Goal: Task Accomplishment & Management: Use online tool/utility

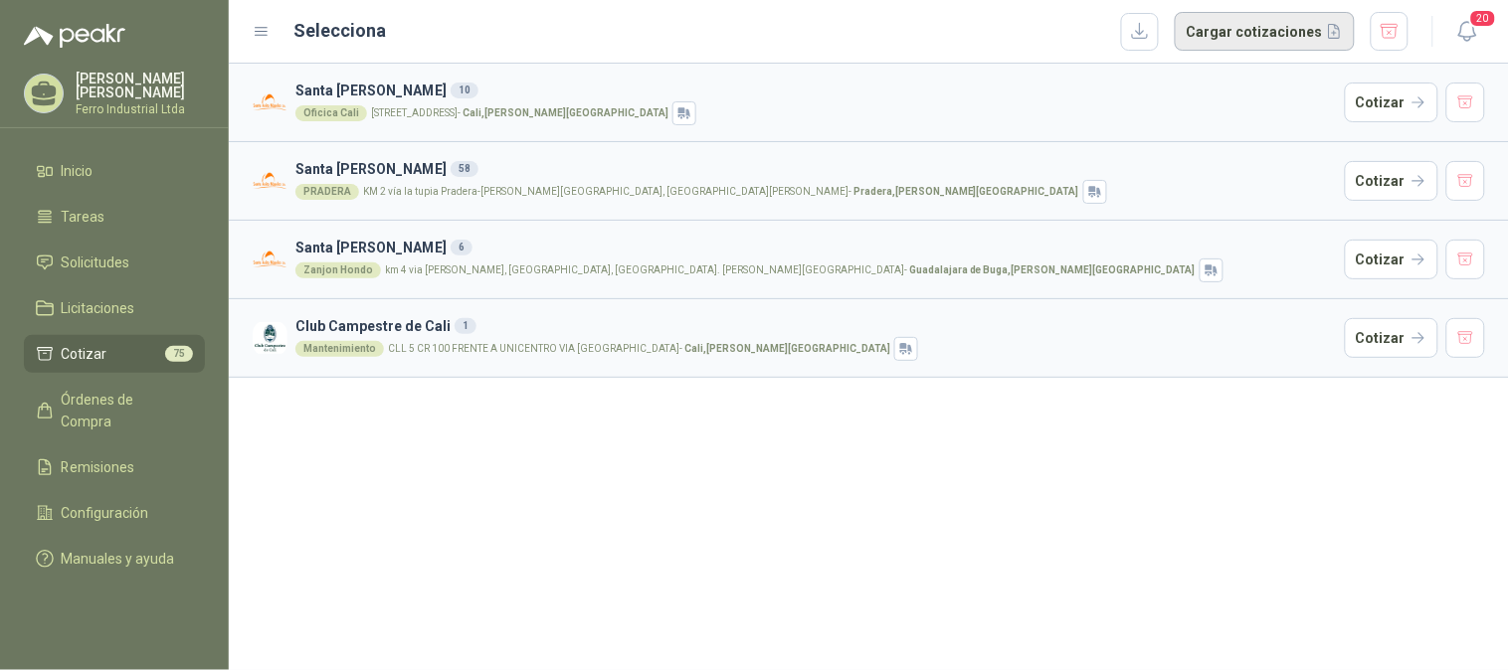
click at [1266, 41] on button "Cargar cotizaciones" at bounding box center [1265, 32] width 180 height 40
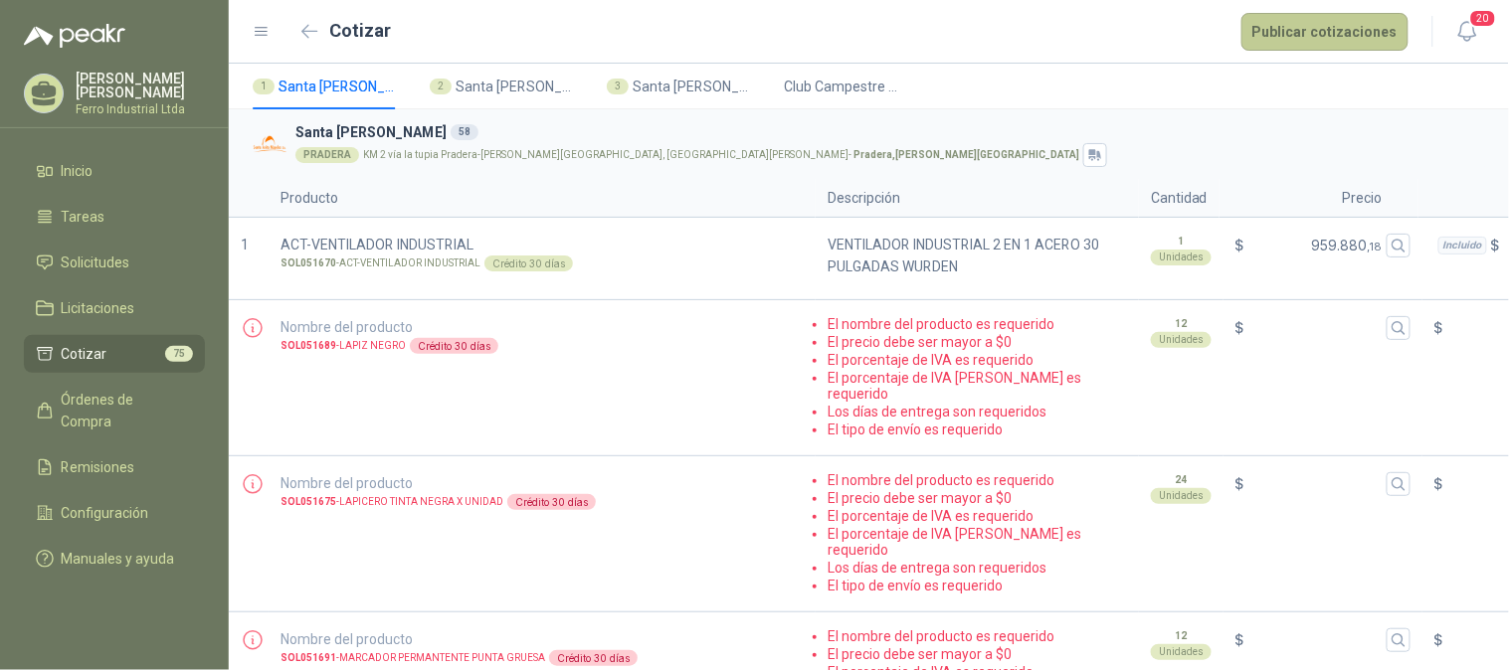
click at [1321, 34] on button "Publicar cotizaciones" at bounding box center [1324, 32] width 167 height 38
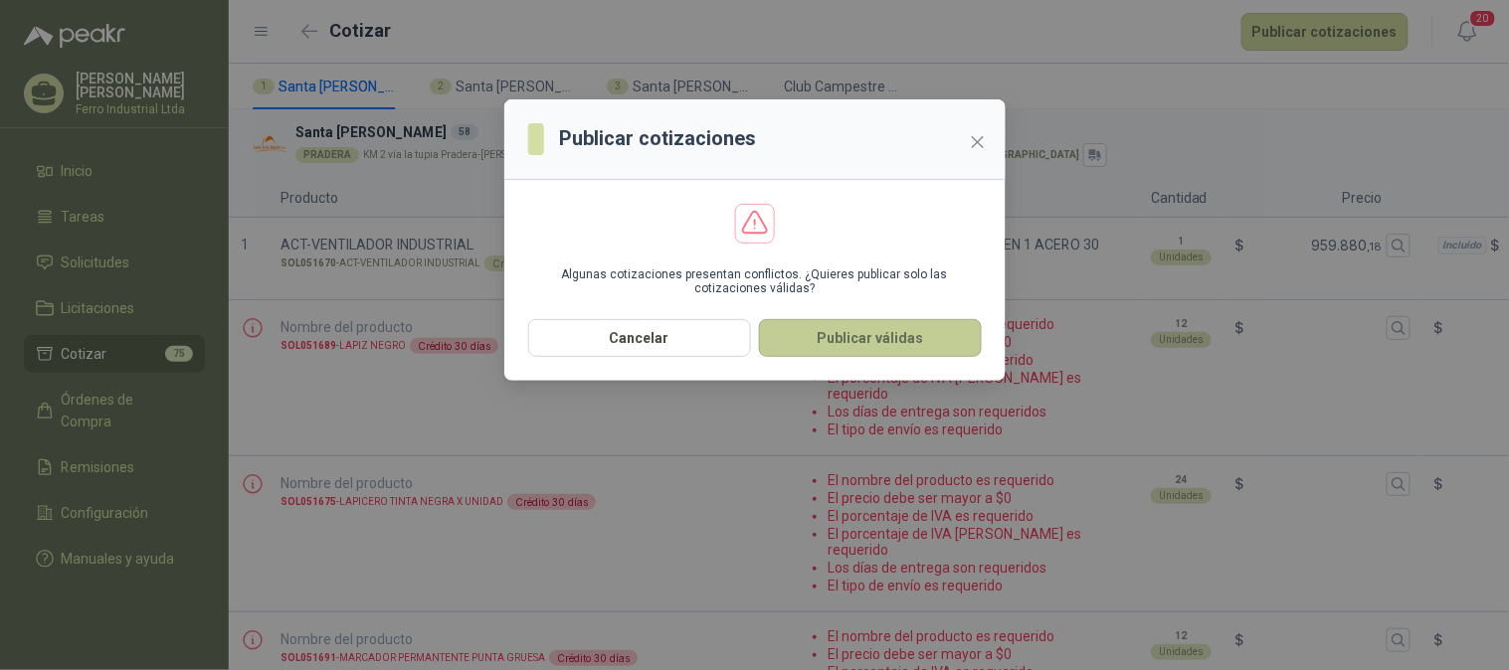
click at [841, 343] on button "Publicar válidas" at bounding box center [870, 338] width 223 height 38
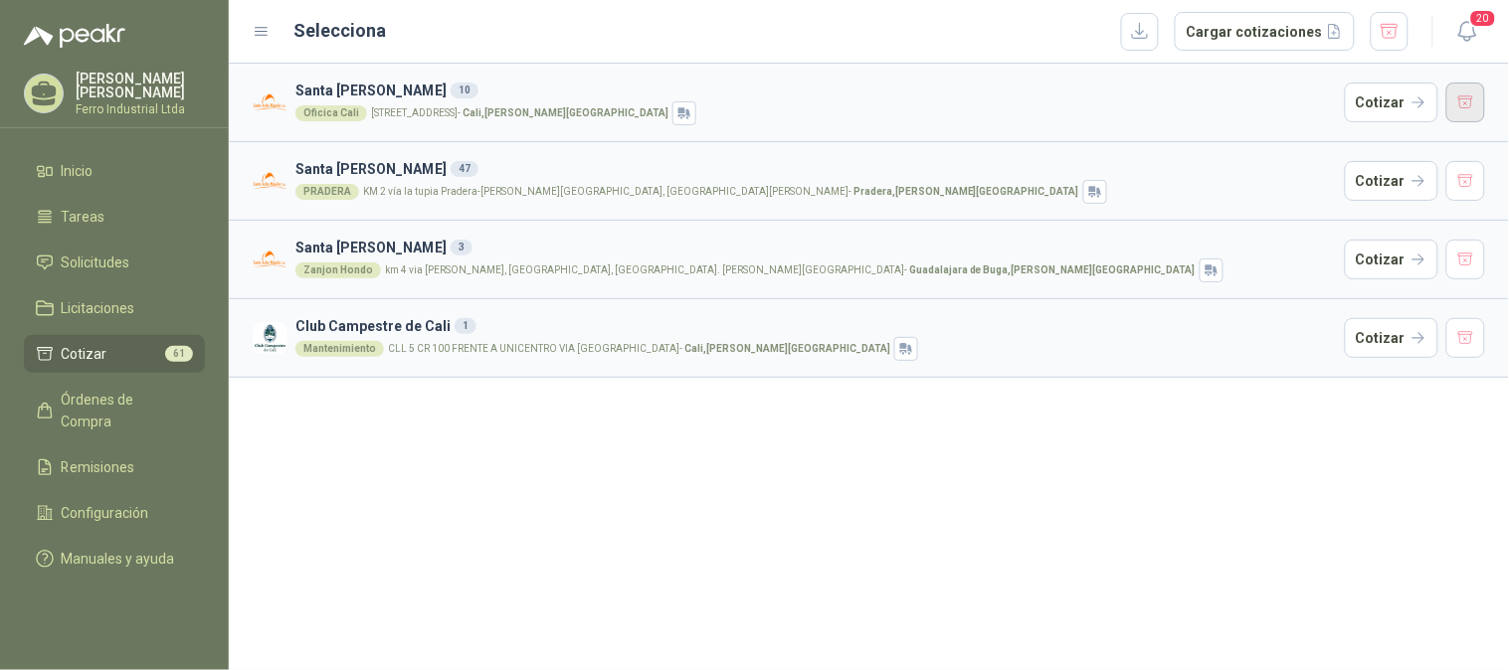
click at [1463, 95] on button "button" at bounding box center [1466, 103] width 40 height 40
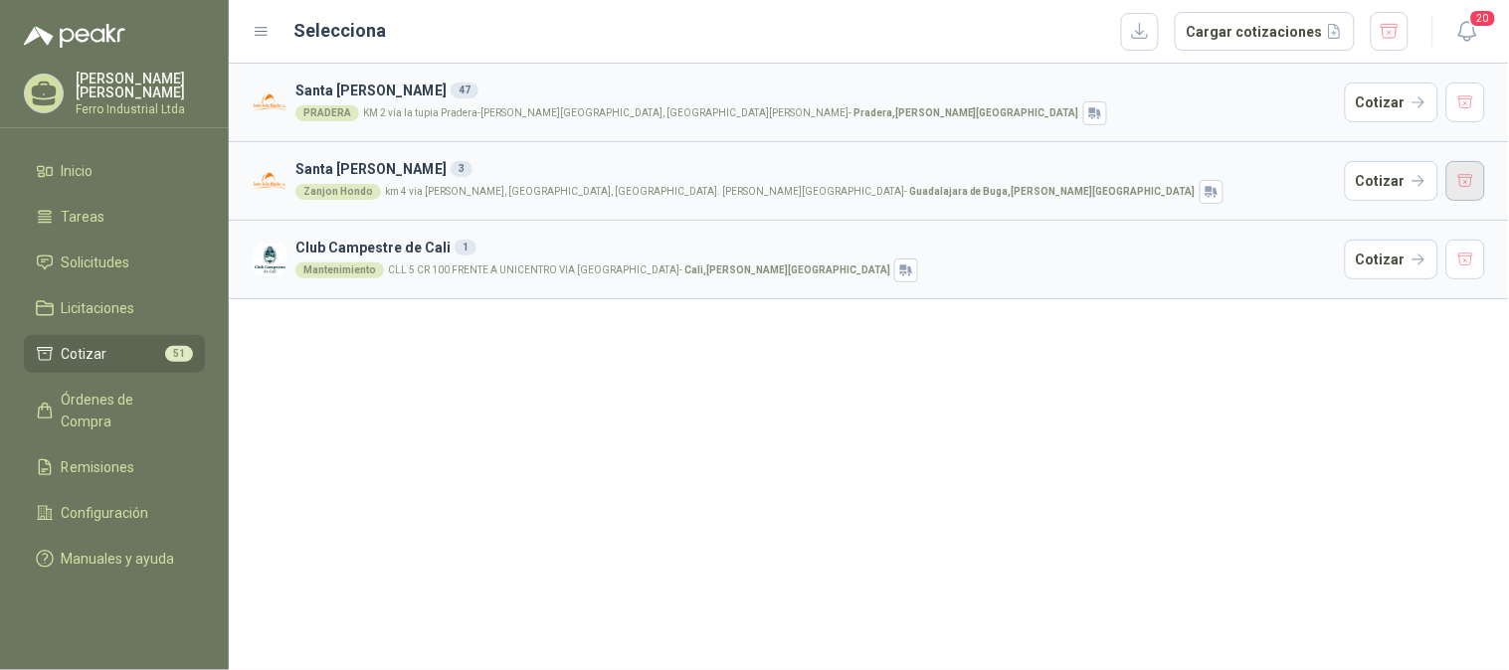
click at [1462, 162] on button "button" at bounding box center [1466, 181] width 40 height 40
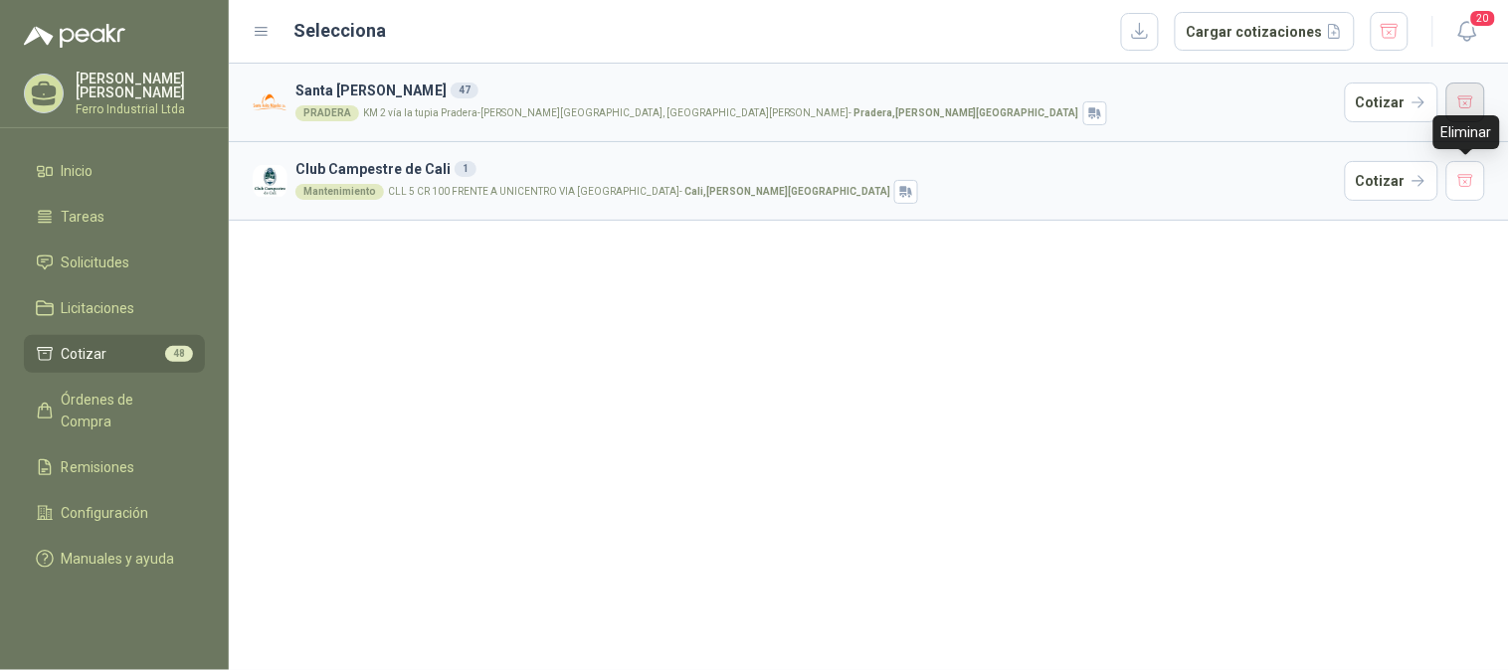
click at [1472, 112] on button "button" at bounding box center [1466, 103] width 40 height 40
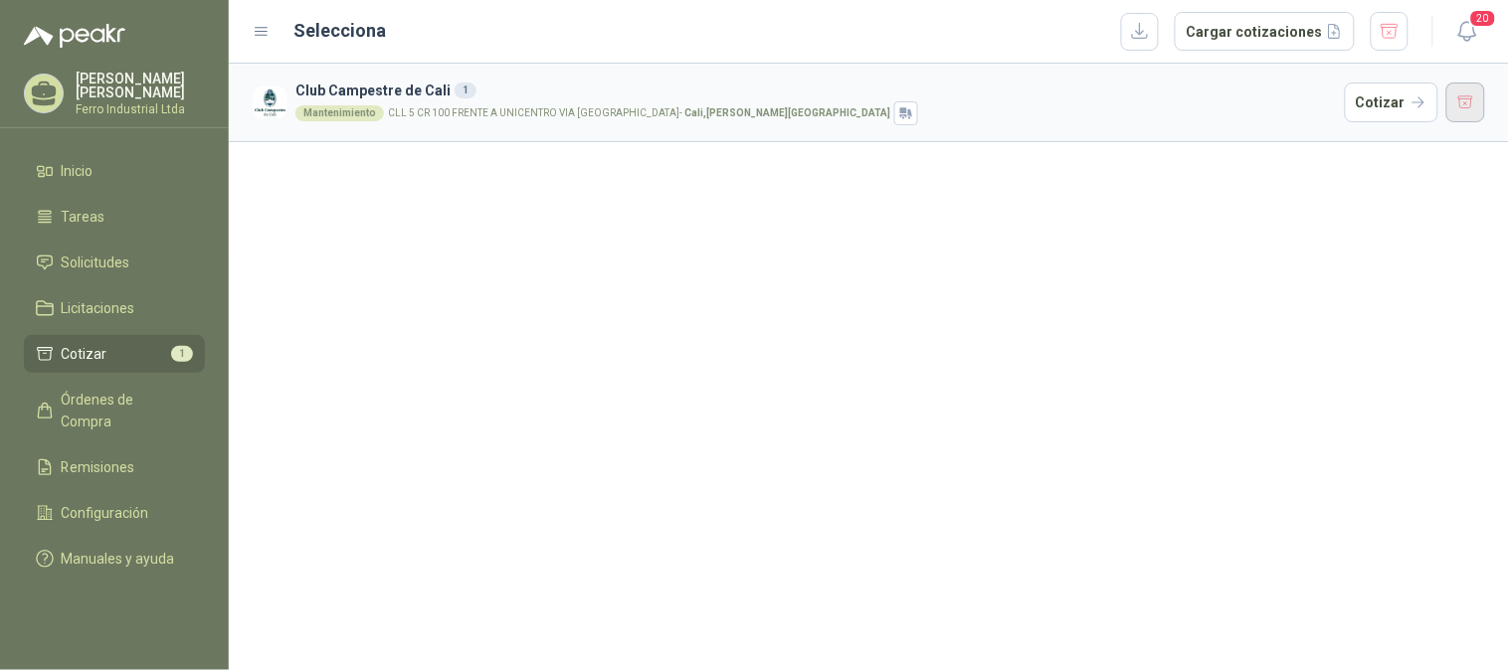
click at [1465, 107] on button "button" at bounding box center [1466, 103] width 40 height 40
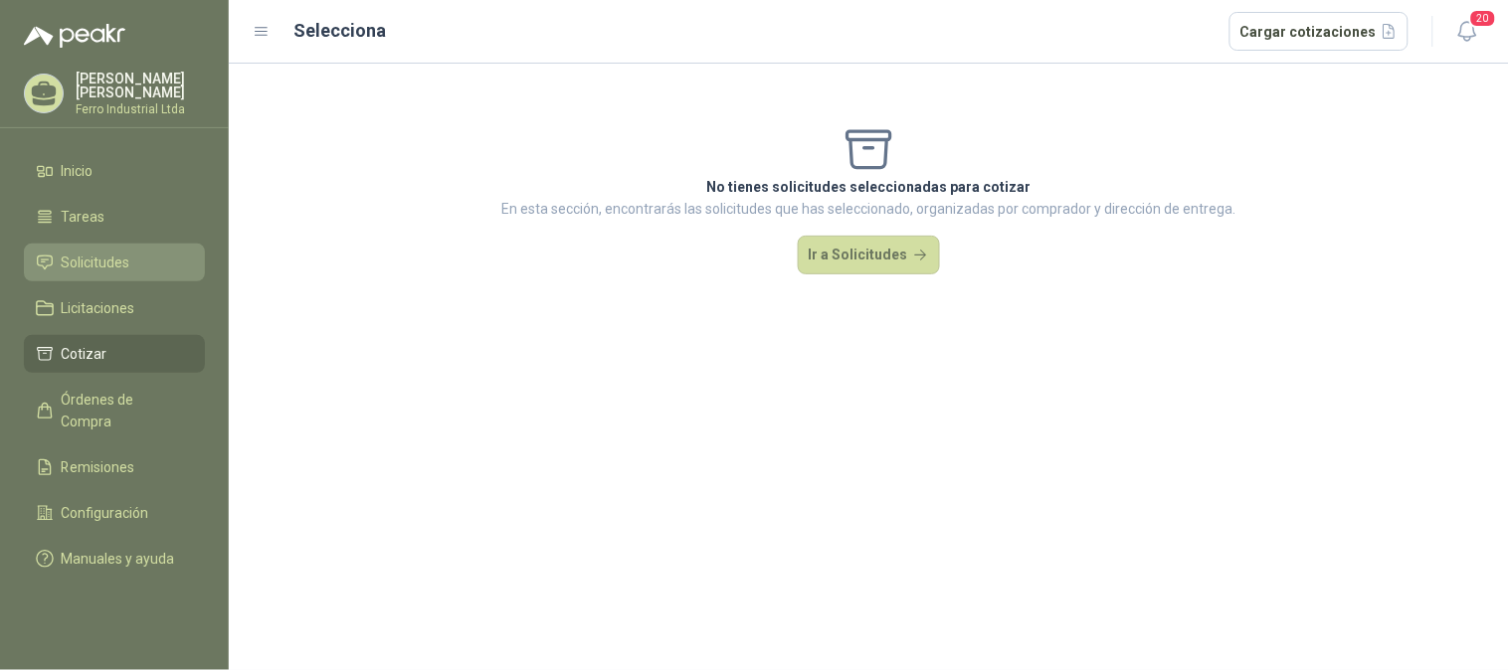
click at [99, 245] on link "Solicitudes" at bounding box center [114, 263] width 181 height 38
